Goal: Task Accomplishment & Management: Use online tool/utility

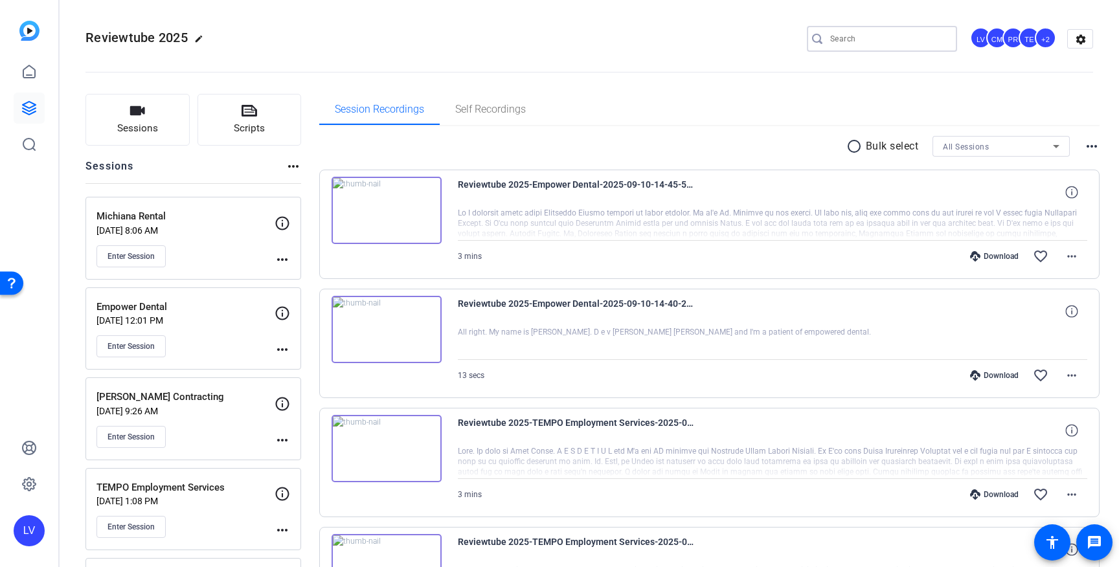
click at [853, 31] on input "Search" at bounding box center [888, 39] width 117 height 16
type input "[PERSON_NAME]"
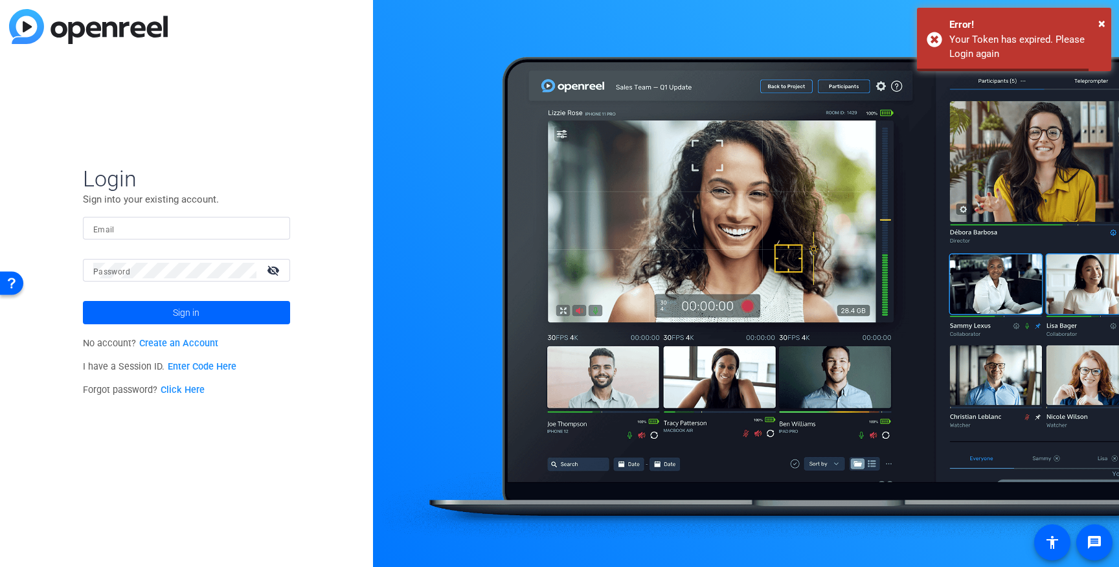
type input "[EMAIL_ADDRESS][DOMAIN_NAME]"
click at [1097, 21] on div "Error!" at bounding box center [1026, 24] width 152 height 15
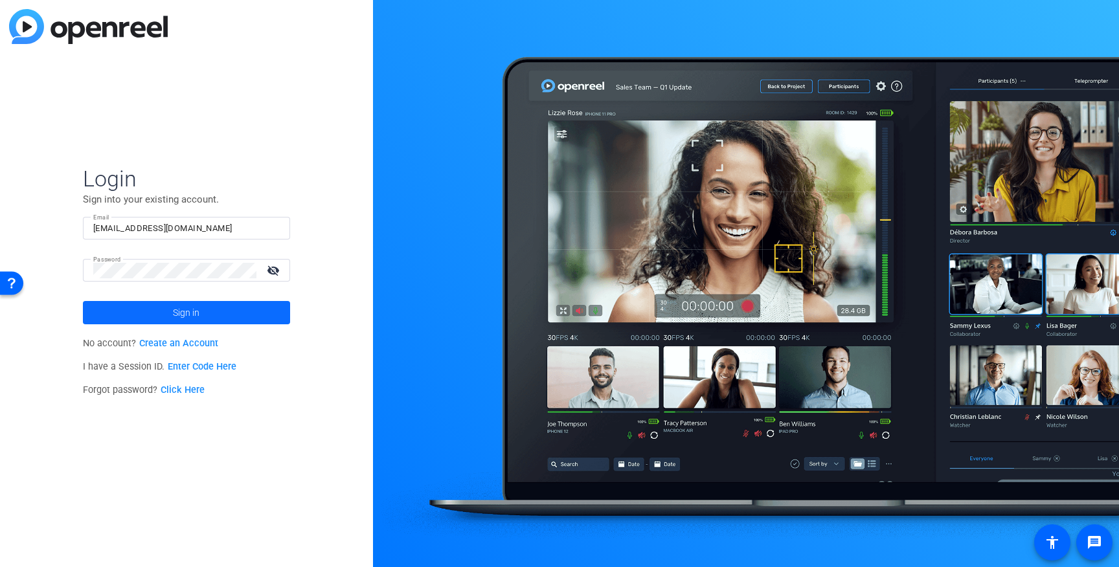
click at [199, 308] on span "Sign in" at bounding box center [186, 313] width 27 height 32
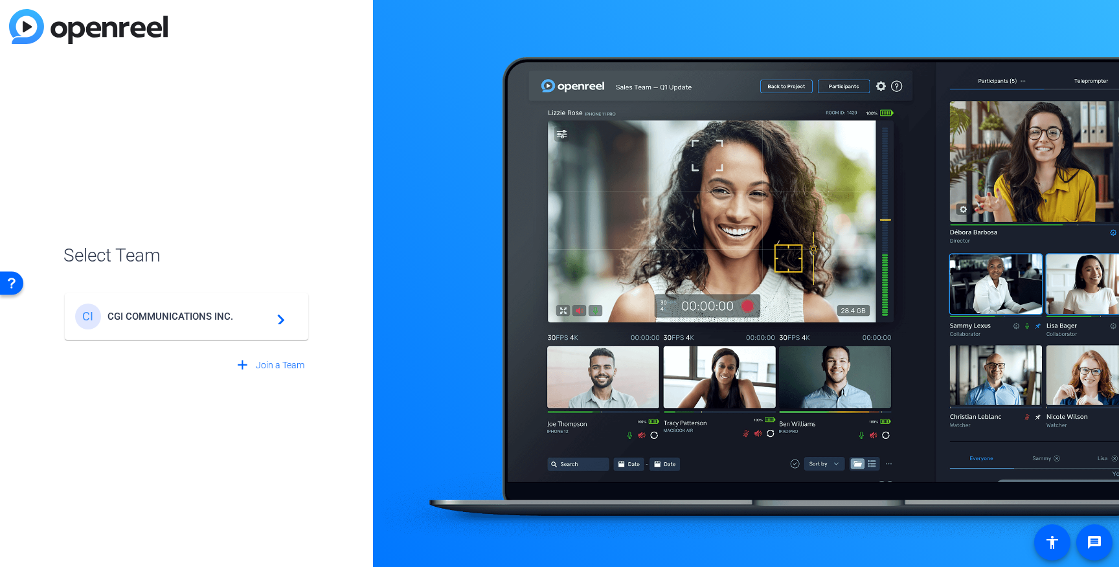
click at [199, 308] on div "CI CGI COMMUNICATIONS INC. navigate_next" at bounding box center [186, 317] width 223 height 26
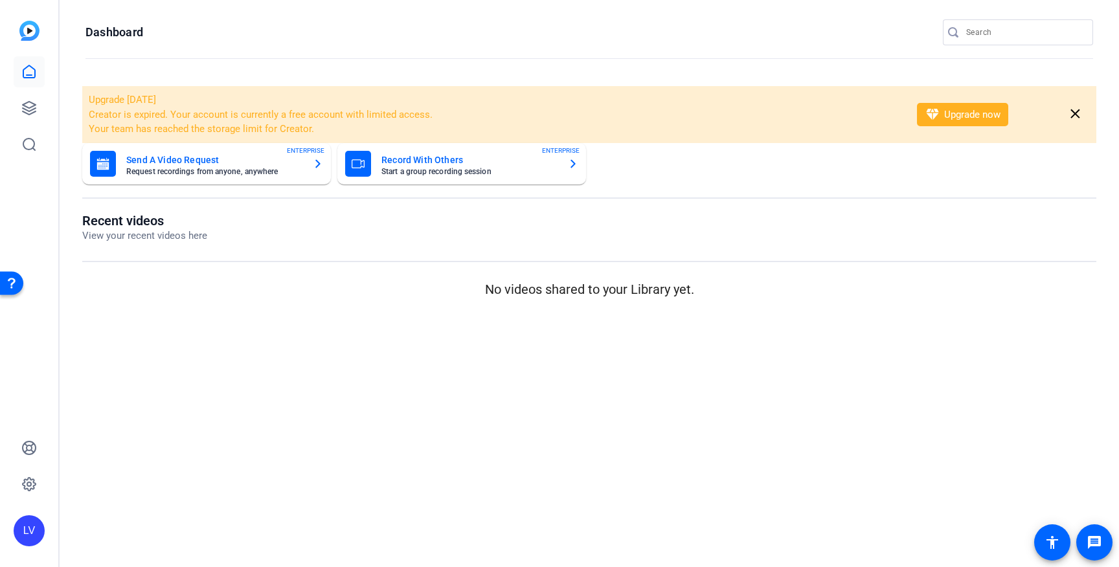
click at [998, 33] on input "Search" at bounding box center [1025, 33] width 117 height 16
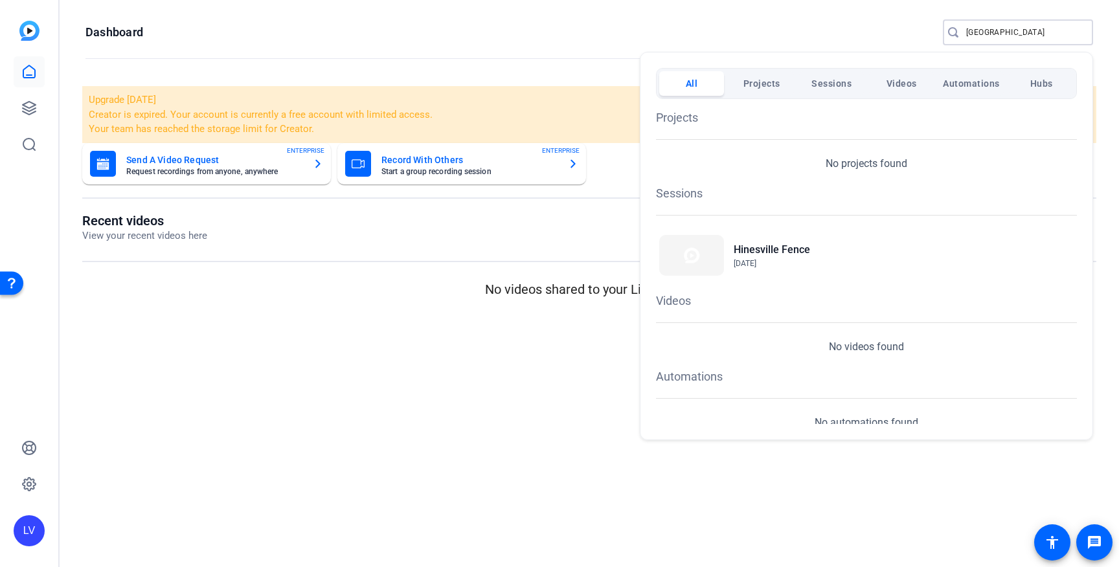
type input "[GEOGRAPHIC_DATA]"
click at [531, 369] on div at bounding box center [559, 283] width 1119 height 567
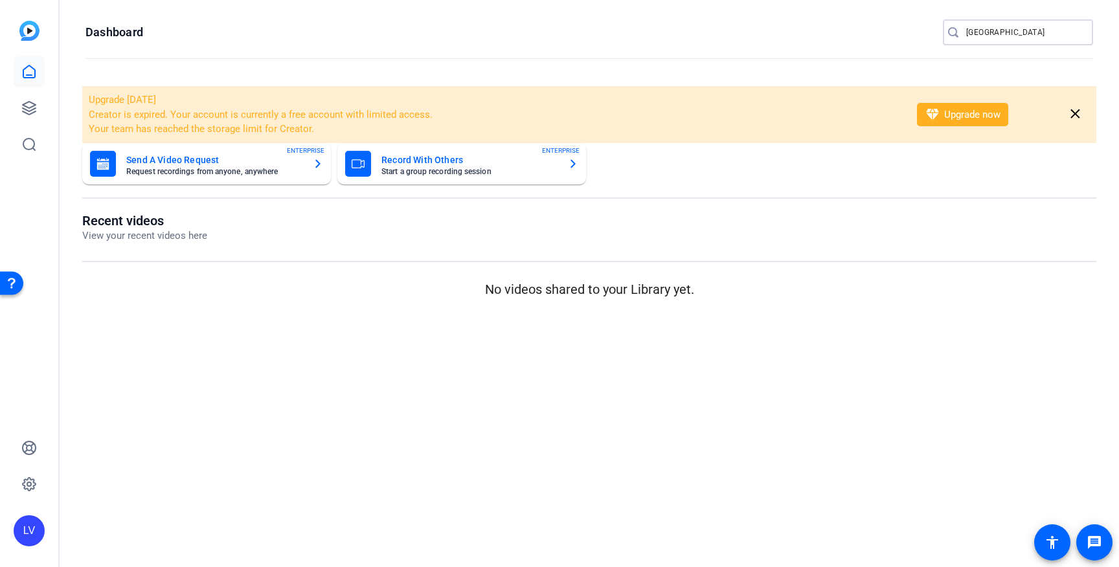
click at [1035, 30] on input "[GEOGRAPHIC_DATA]" at bounding box center [1025, 33] width 117 height 16
click at [26, 105] on icon at bounding box center [29, 108] width 16 height 16
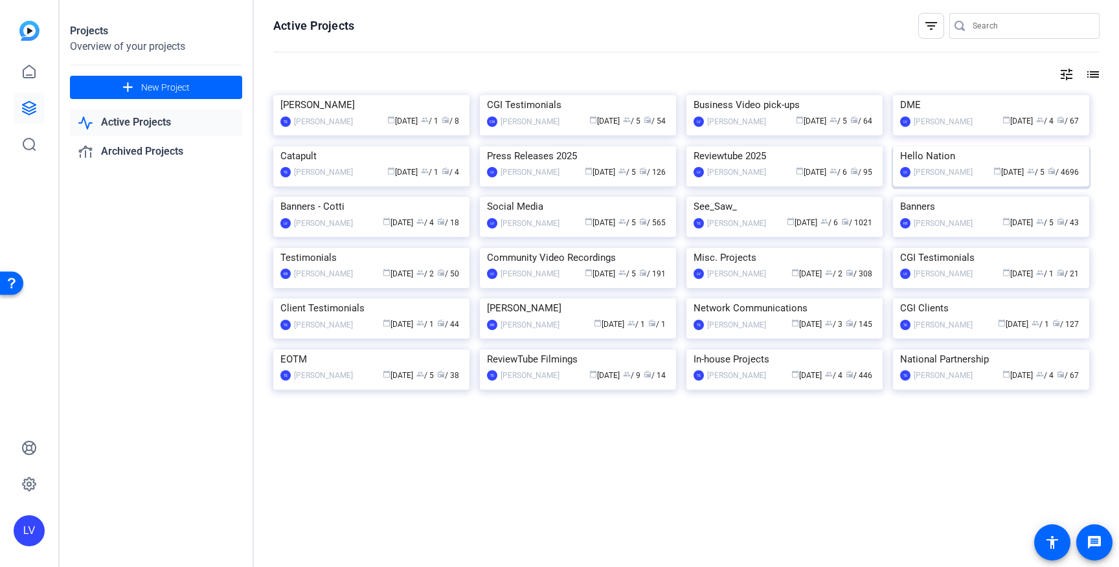
click at [963, 146] on img at bounding box center [991, 146] width 196 height 0
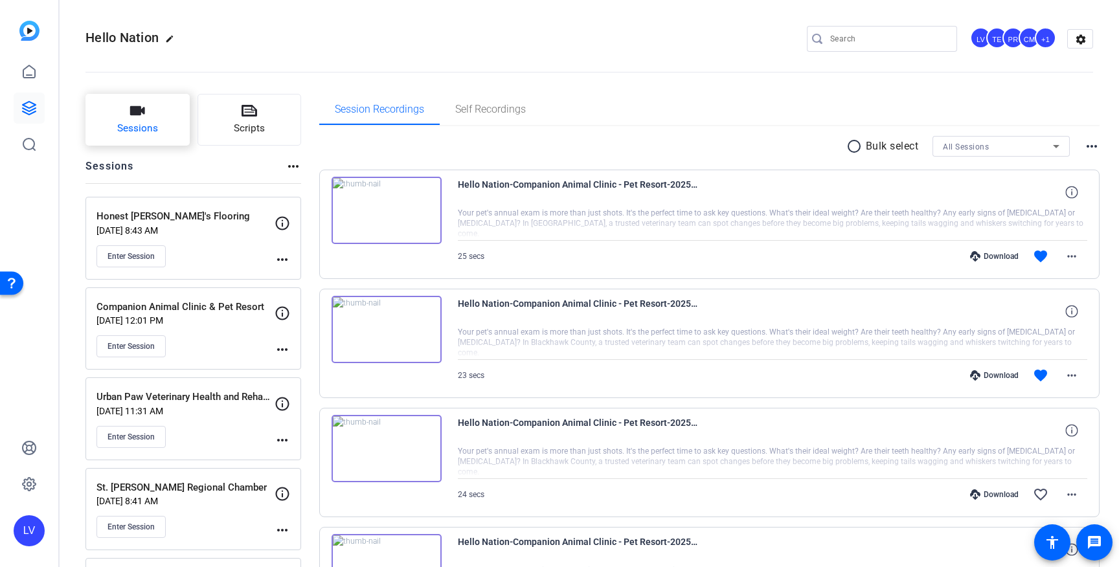
click at [152, 122] on span "Sessions" at bounding box center [137, 128] width 41 height 15
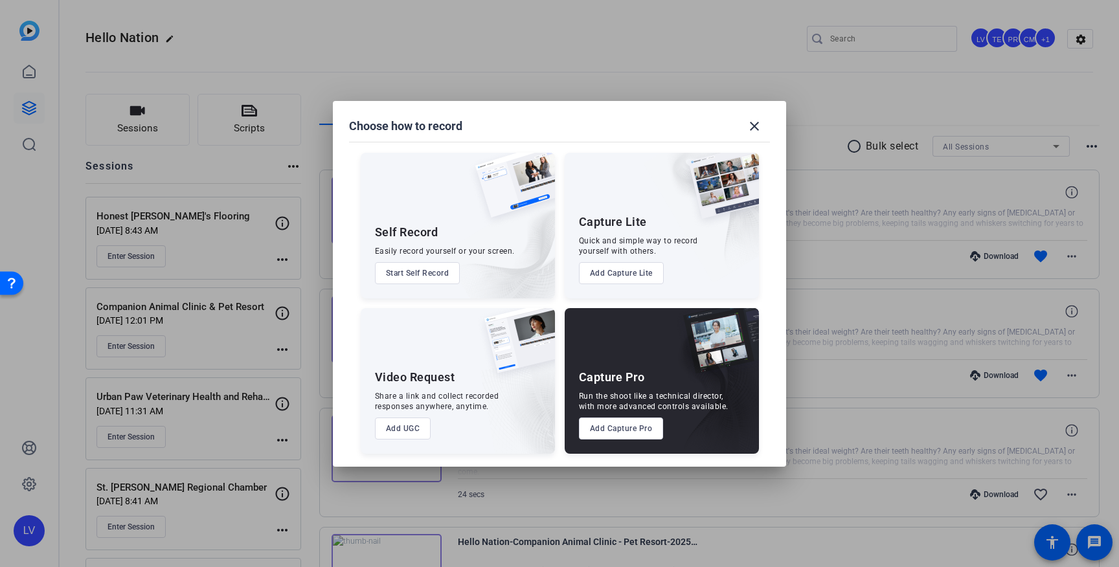
click at [612, 426] on button "Add Capture Pro" at bounding box center [621, 429] width 85 height 22
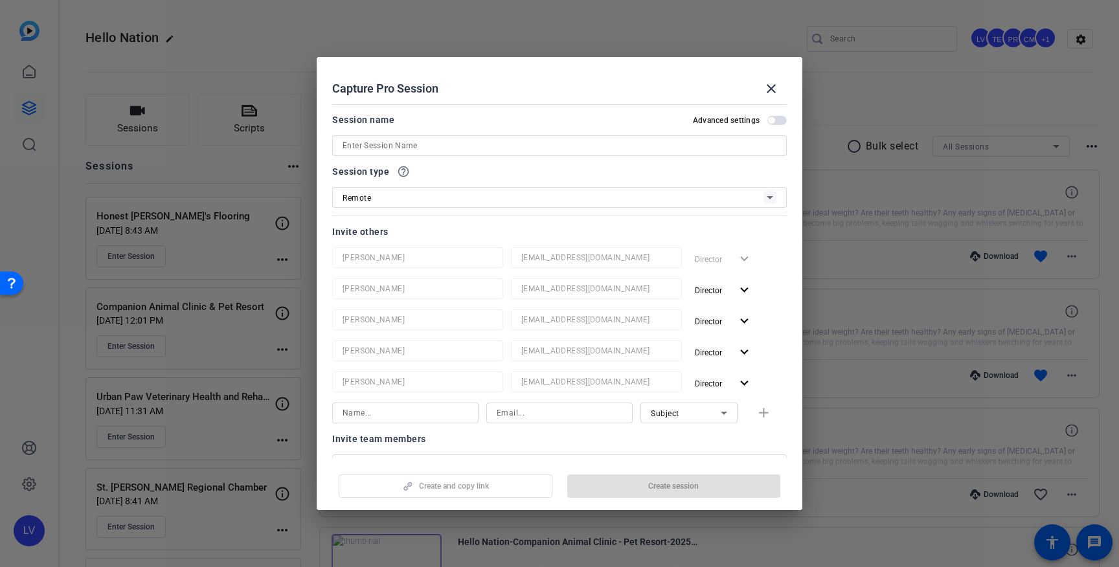
click at [433, 148] on input at bounding box center [560, 146] width 434 height 16
paste input "The [PERSON_NAME] Company Real Estate"
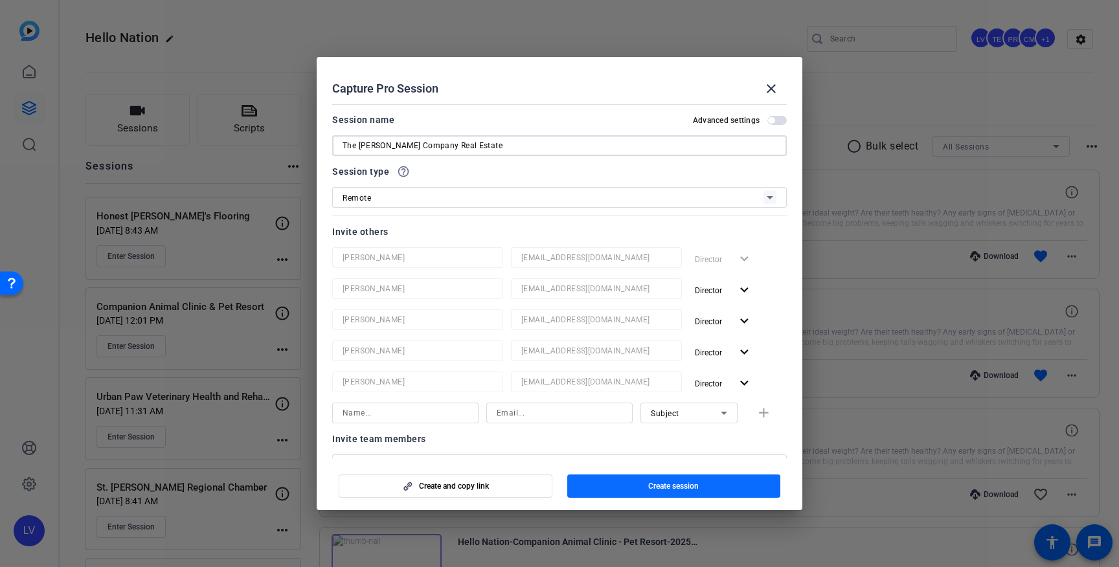
type input "The [PERSON_NAME] Company Real Estate"
click at [672, 486] on span "Create session" at bounding box center [673, 486] width 51 height 10
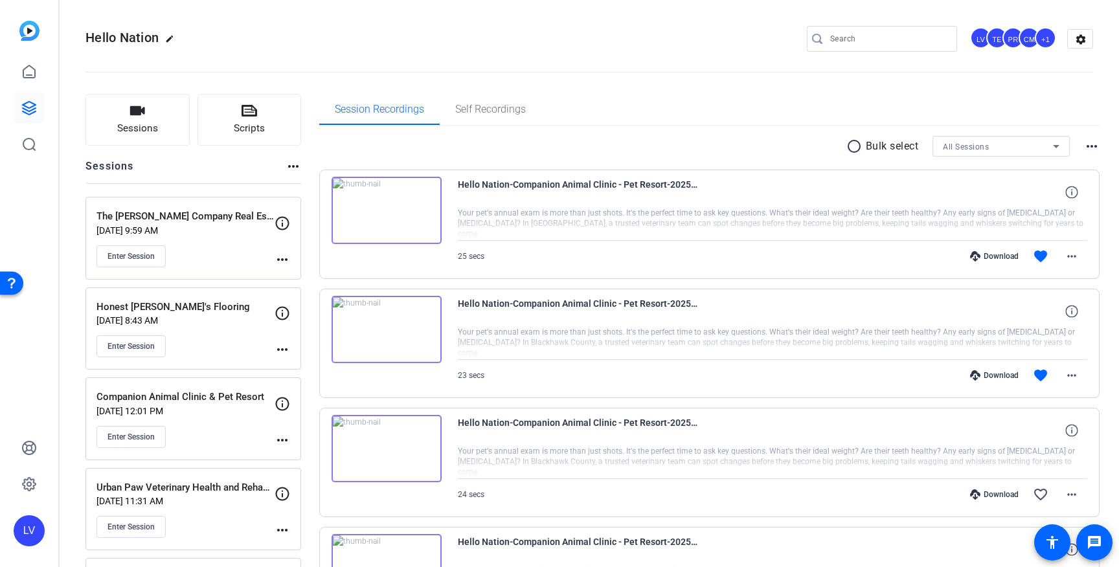
click at [282, 257] on mat-icon "more_horiz" at bounding box center [283, 260] width 16 height 16
click at [303, 282] on span "Edit Session" at bounding box center [314, 279] width 59 height 16
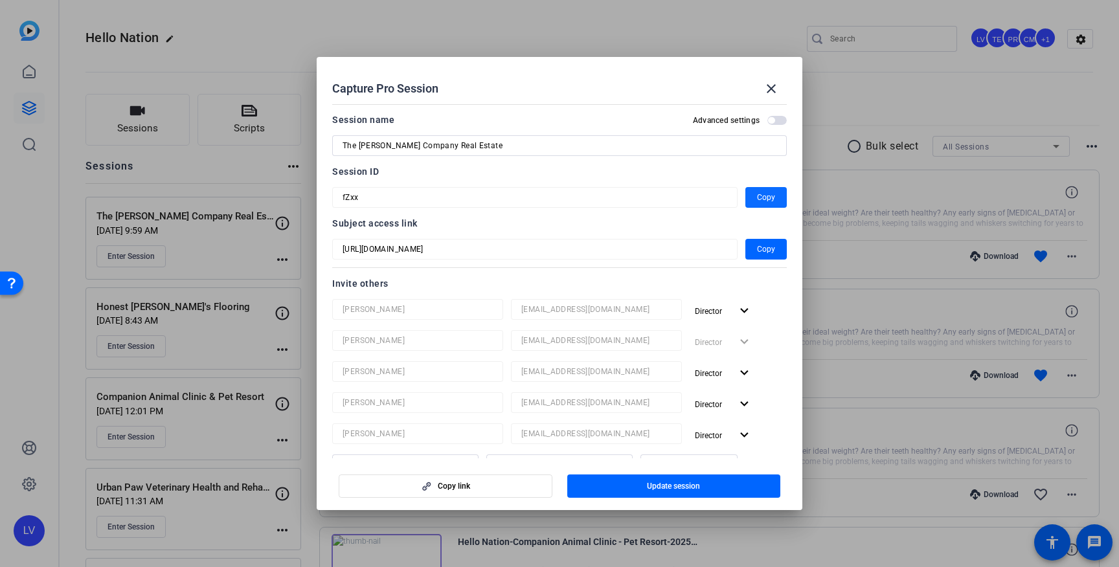
click at [748, 196] on span "button" at bounding box center [766, 197] width 41 height 31
click at [782, 86] on span at bounding box center [771, 88] width 31 height 31
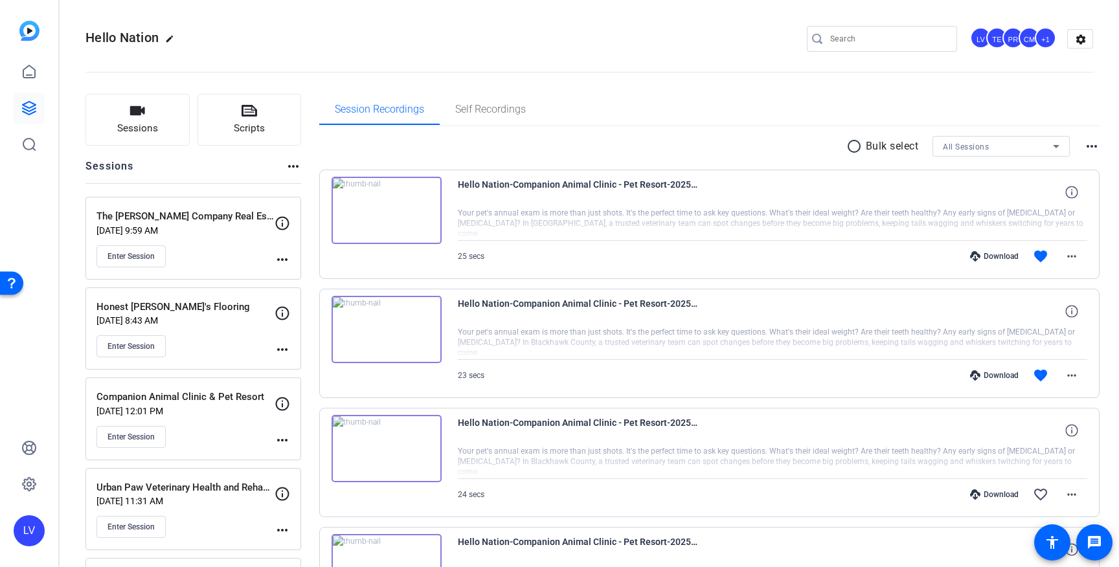
click at [847, 29] on div at bounding box center [888, 39] width 117 height 26
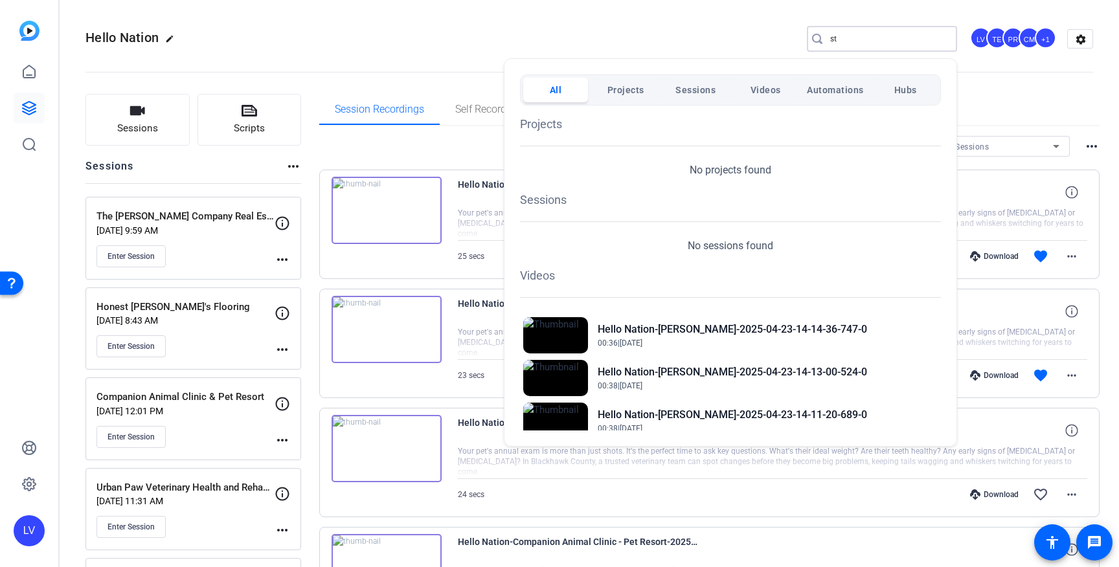
type input "s"
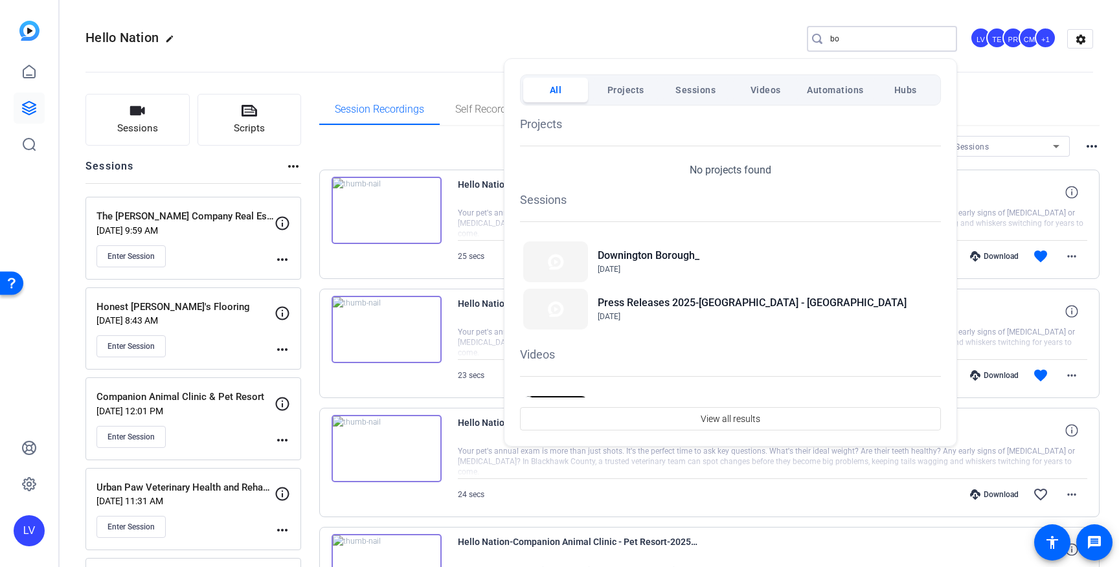
type input "b"
click at [133, 124] on div at bounding box center [559, 283] width 1119 height 567
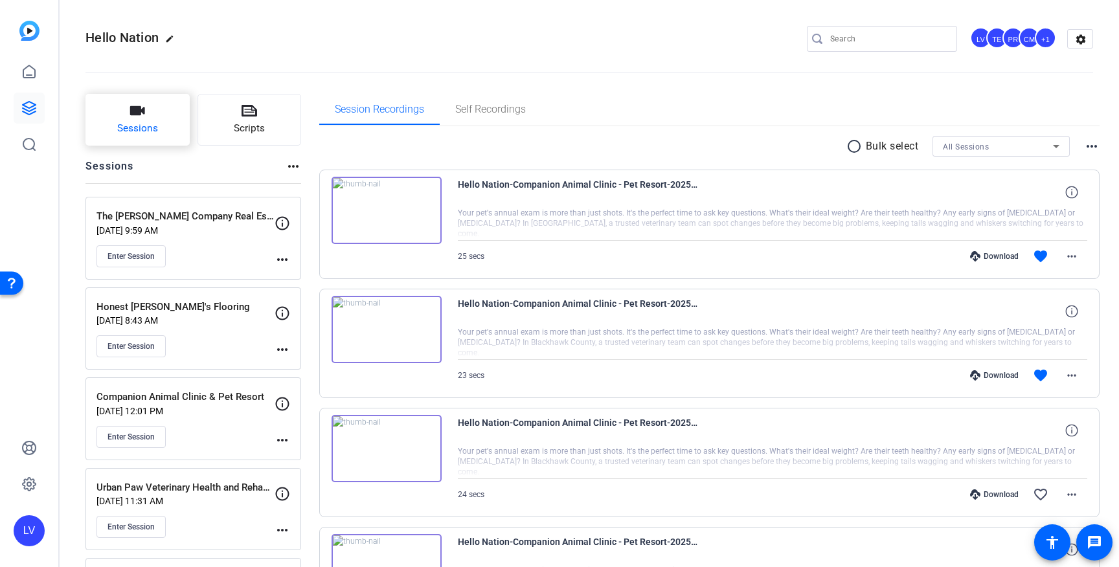
click at [139, 126] on span "Sessions" at bounding box center [137, 128] width 41 height 15
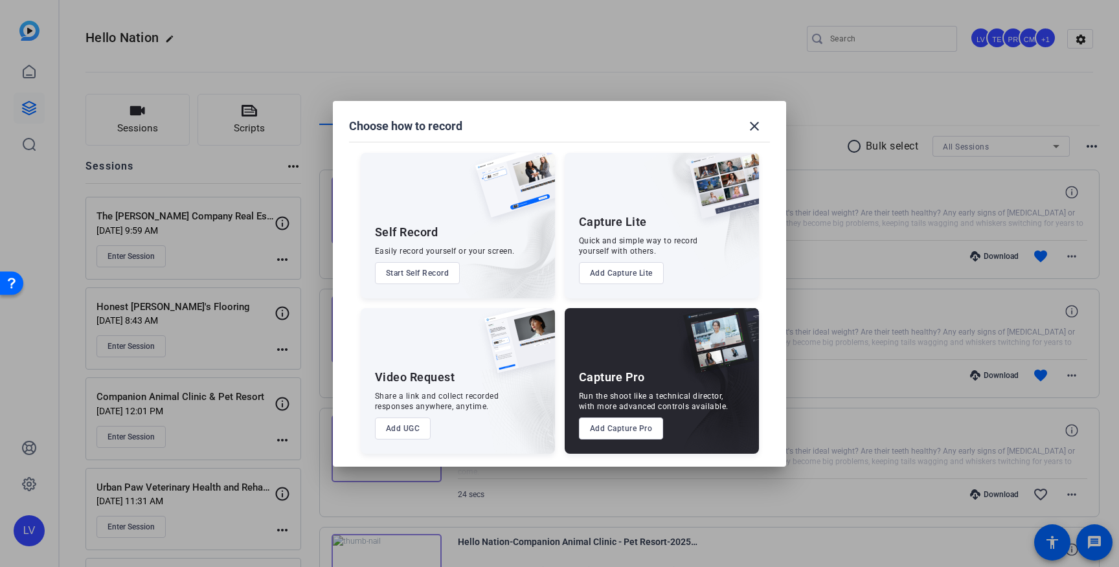
click at [639, 435] on button "Add Capture Pro" at bounding box center [621, 429] width 85 height 22
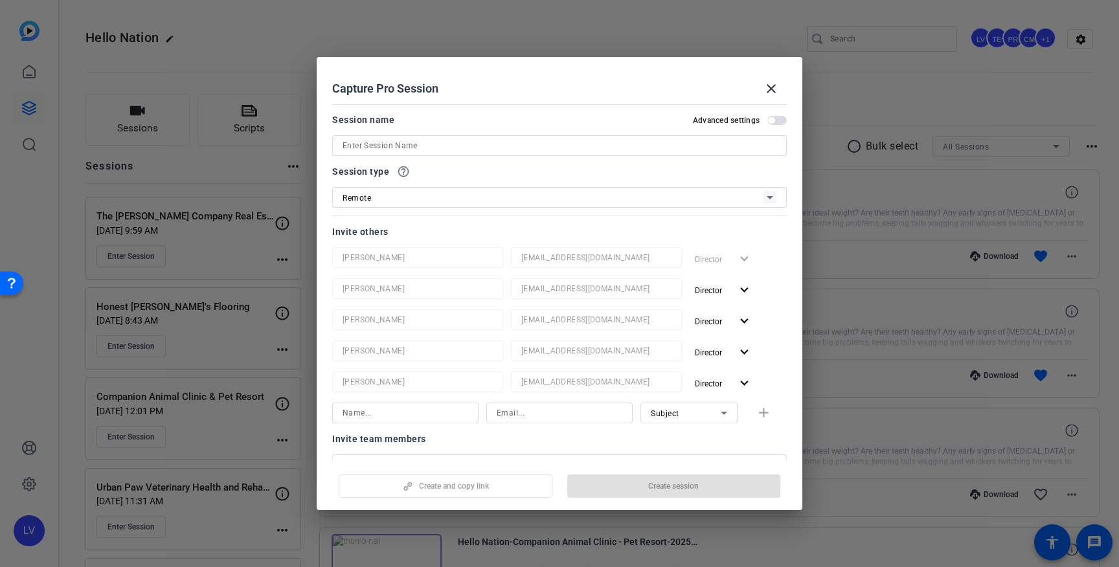
click at [490, 146] on input at bounding box center [560, 146] width 434 height 16
paste input "[PERSON_NAME] Funeral Home"
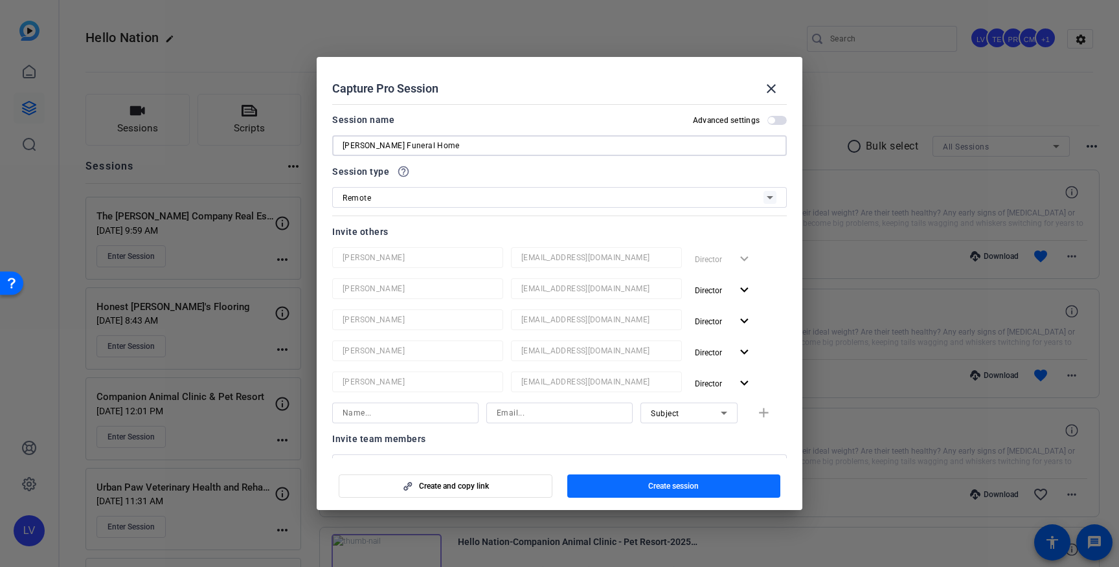
type input "[PERSON_NAME] Funeral Home"
click at [667, 485] on span "Create session" at bounding box center [673, 486] width 51 height 10
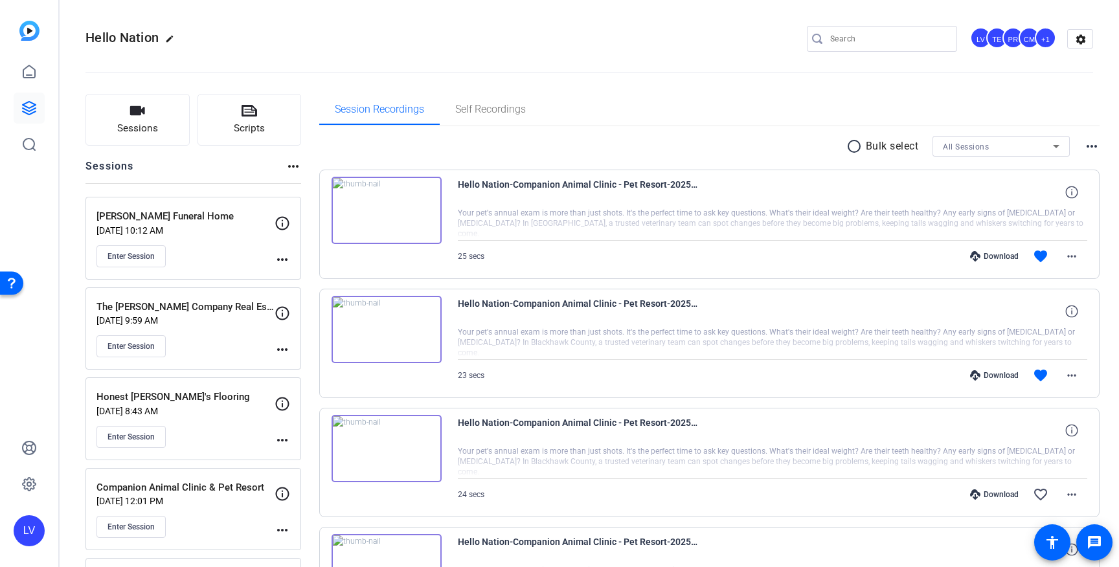
click at [280, 260] on mat-icon "more_horiz" at bounding box center [283, 260] width 16 height 16
click at [299, 272] on span "Edit Session" at bounding box center [314, 279] width 59 height 16
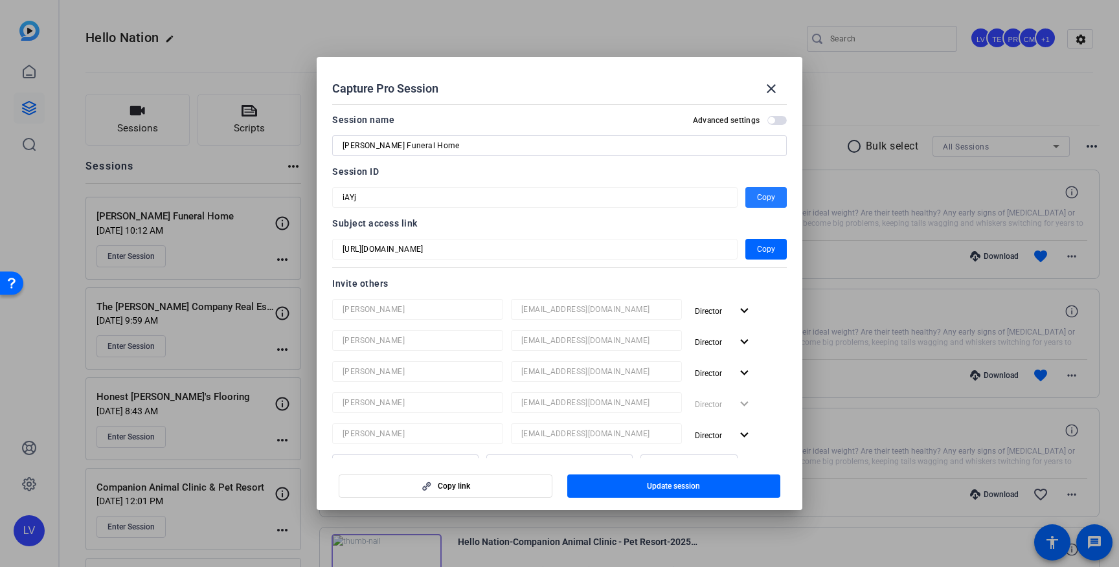
click at [754, 197] on span "button" at bounding box center [766, 197] width 41 height 31
